Goal: Information Seeking & Learning: Learn about a topic

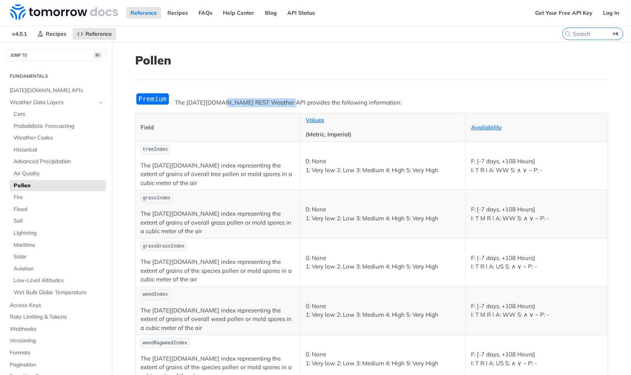
drag, startPoint x: 219, startPoint y: 102, endPoint x: 283, endPoint y: 102, distance: 64.1
click at [283, 102] on p "The [DATE][DOMAIN_NAME] REST Weather API provides the following information:" at bounding box center [371, 102] width 473 height 9
drag, startPoint x: 181, startPoint y: 103, endPoint x: 327, endPoint y: 109, distance: 146.2
click at [327, 109] on div "The Tomorrow.io REST Weather API provides the following information: Field Valu…" at bounding box center [371, 237] width 473 height 291
click at [49, 87] on span "[DATE][DOMAIN_NAME] APIs" at bounding box center [57, 91] width 94 height 8
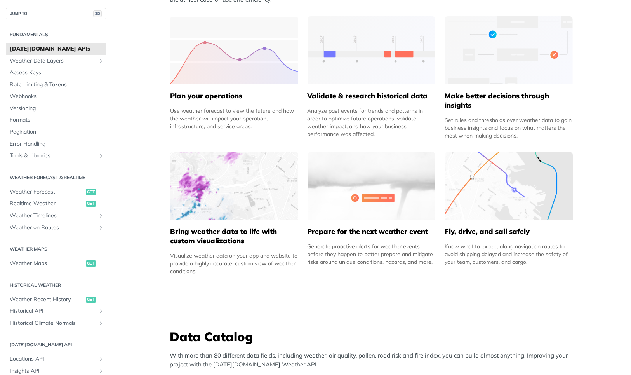
scroll to position [673, 0]
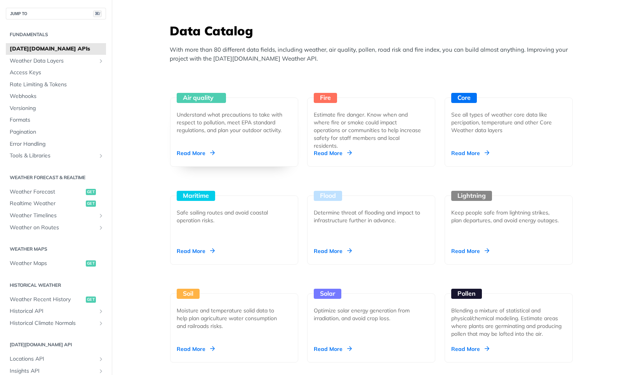
click at [200, 104] on div "Air quality Understand what precautions to take with respect to pollution, meet…" at bounding box center [234, 132] width 128 height 69
